Goal: Check status: Check status

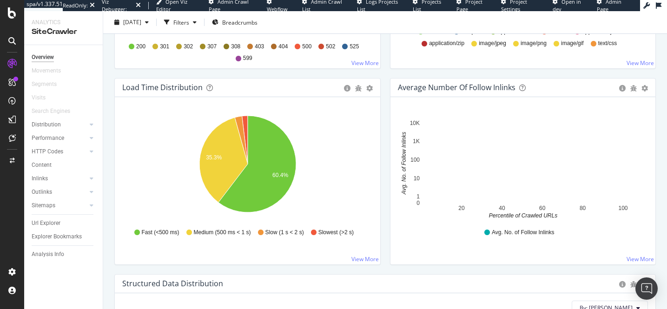
scroll to position [661, 0]
